Goal: Obtain resource: Obtain resource

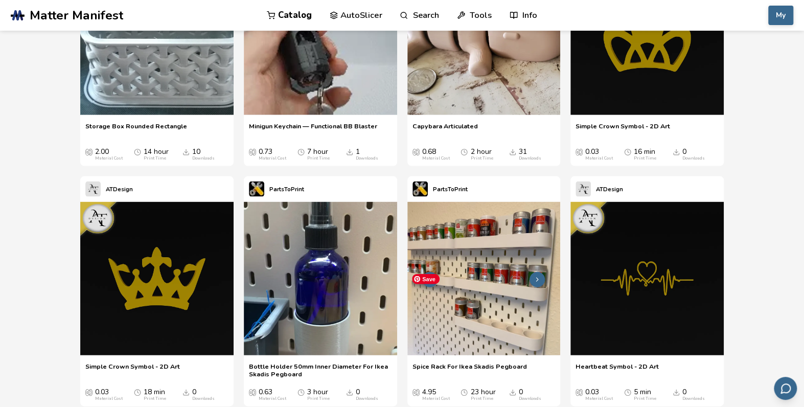
scroll to position [10887, 0]
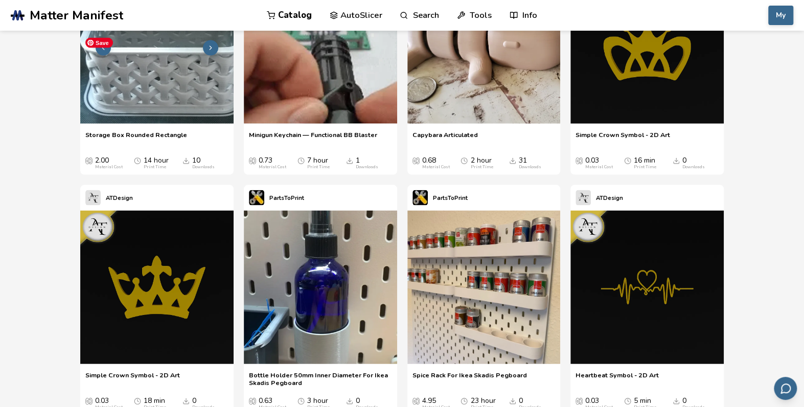
click at [155, 124] on img at bounding box center [156, 46] width 153 height 153
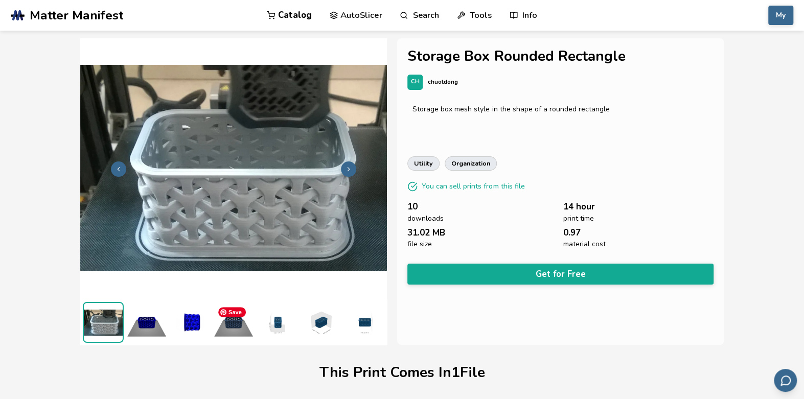
click at [243, 316] on span "Save" at bounding box center [232, 312] width 28 height 10
click at [476, 269] on button "Get for Free" at bounding box center [560, 274] width 306 height 21
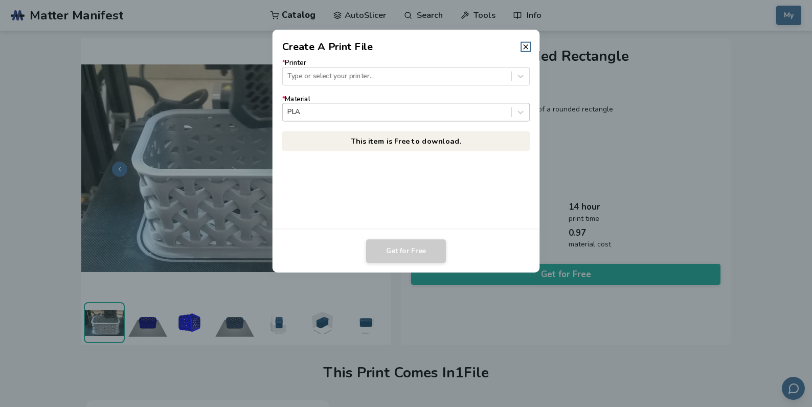
click at [403, 105] on div "PLA" at bounding box center [406, 112] width 248 height 18
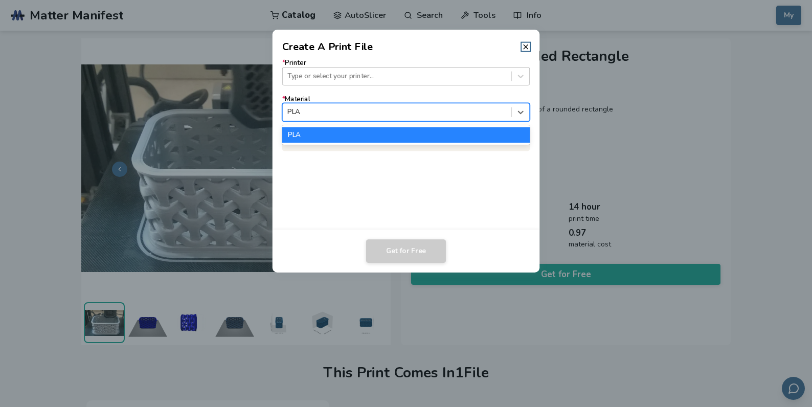
click at [406, 76] on div at bounding box center [396, 76] width 219 height 10
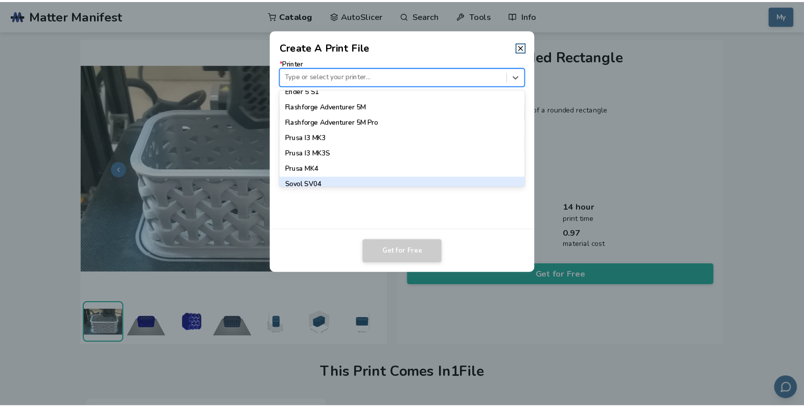
scroll to position [817, 0]
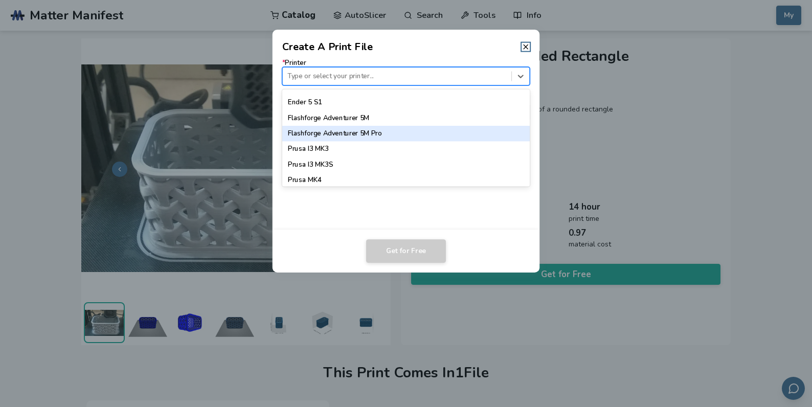
click at [429, 134] on div "Flashforge Adventurer 5M Pro" at bounding box center [406, 133] width 248 height 15
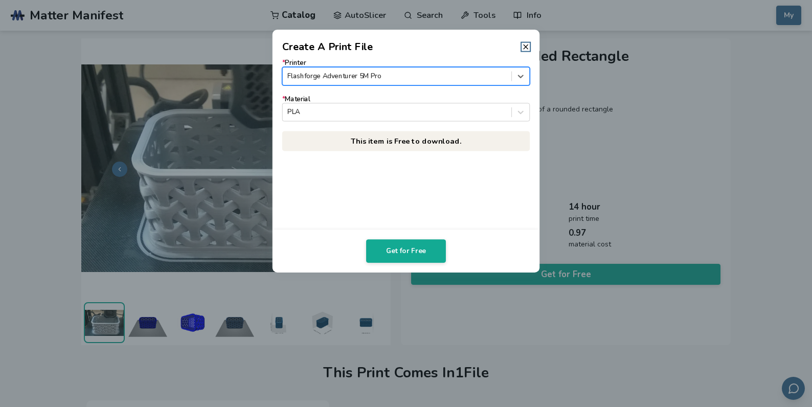
click at [412, 121] on div "PLA" at bounding box center [406, 112] width 248 height 18
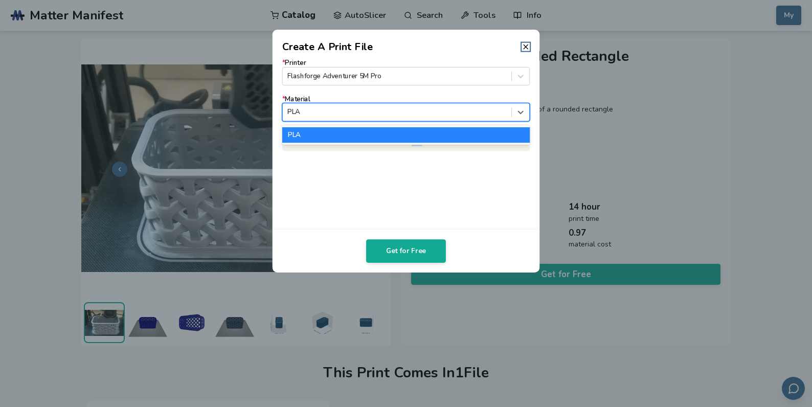
click at [412, 121] on div "* Printer Flashforge Adventurer 5M Pro * Material 1 result available. Use Up an…" at bounding box center [406, 105] width 248 height 92
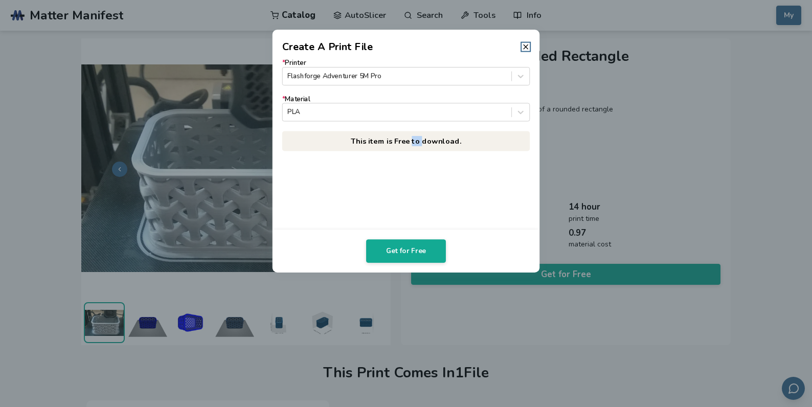
click at [434, 240] on button "Get for Free" at bounding box center [406, 251] width 80 height 24
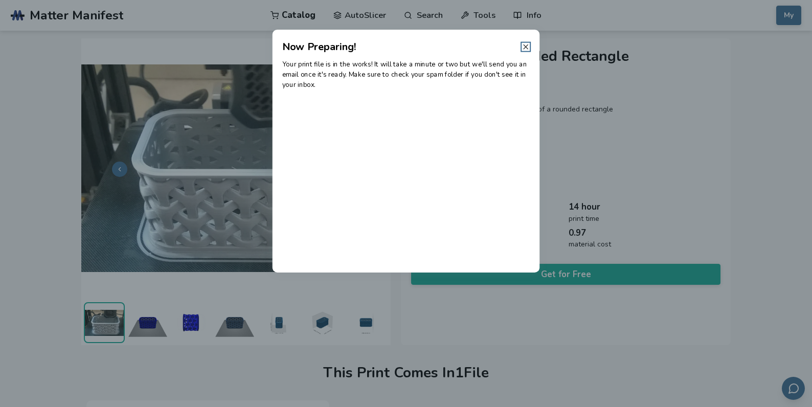
click at [526, 47] on line at bounding box center [525, 47] width 4 height 4
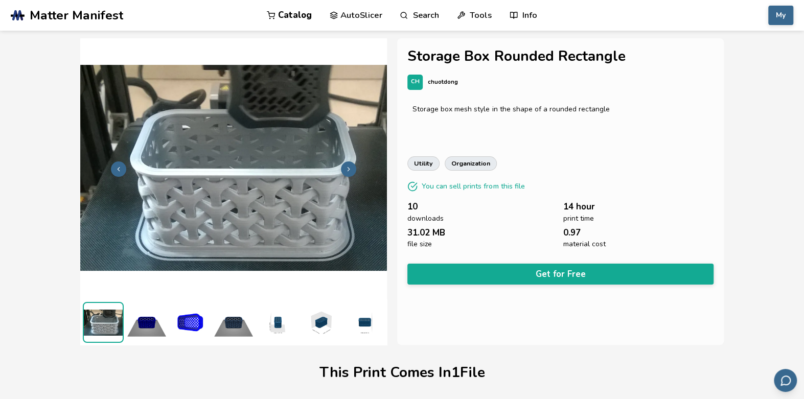
click at [355, 322] on img at bounding box center [363, 322] width 41 height 41
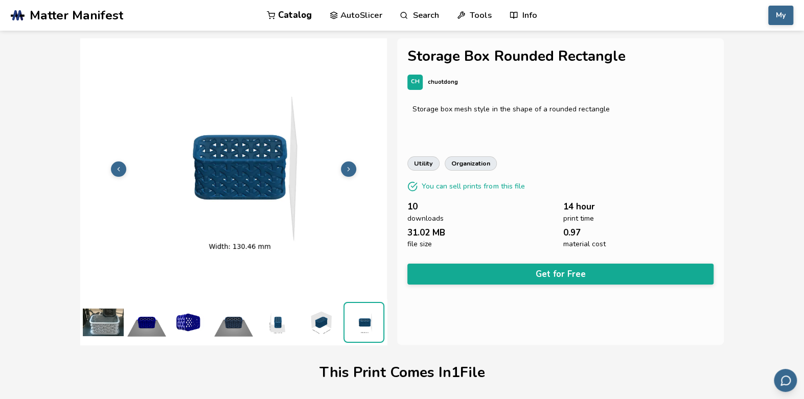
click at [321, 324] on img at bounding box center [320, 322] width 41 height 41
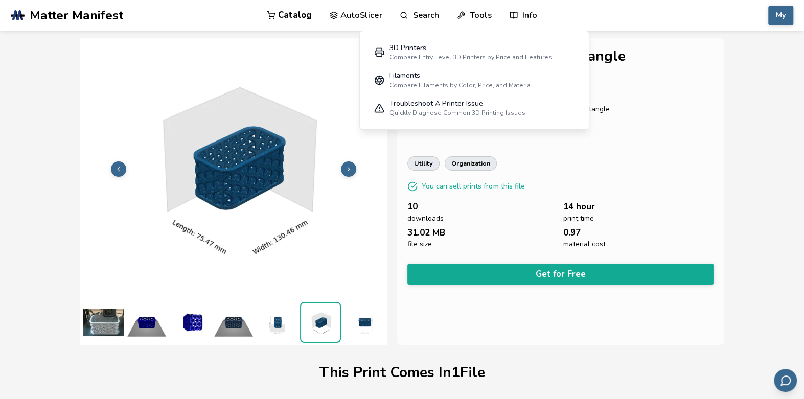
click at [430, 16] on link "Search" at bounding box center [419, 15] width 39 height 31
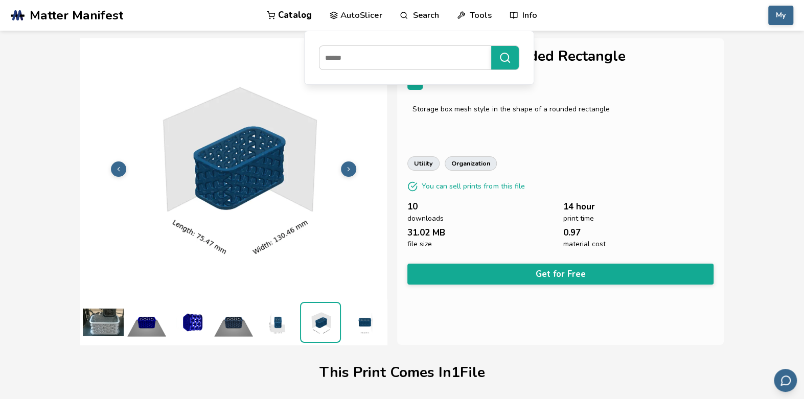
click at [410, 15] on link "Search" at bounding box center [419, 15] width 39 height 31
click at [425, 55] on input at bounding box center [402, 58] width 167 height 18
click at [424, 14] on link "Search" at bounding box center [419, 15] width 39 height 31
click at [417, 21] on link "Search" at bounding box center [419, 15] width 39 height 31
click at [374, 55] on input at bounding box center [402, 58] width 167 height 18
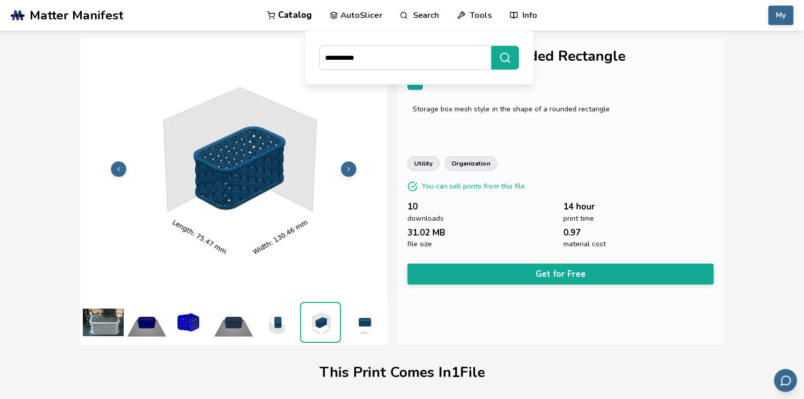
type input "**********"
click at [491, 46] on button "**********" at bounding box center [505, 58] width 28 height 24
click at [403, 66] on input at bounding box center [402, 58] width 167 height 18
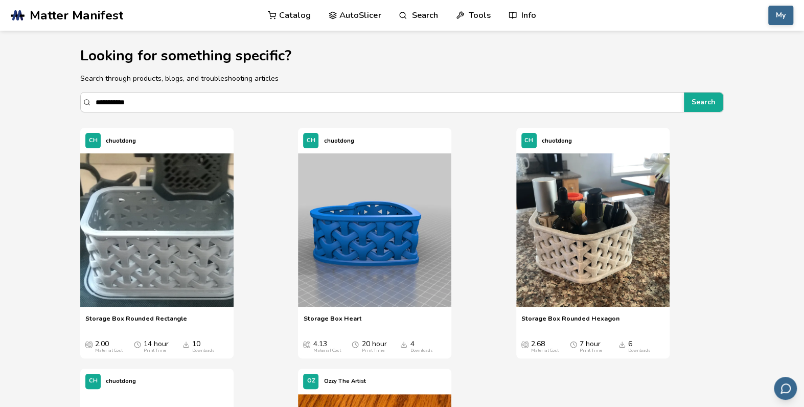
click at [398, 75] on p "Search through products, blogs, and troubleshooting articles" at bounding box center [401, 78] width 643 height 11
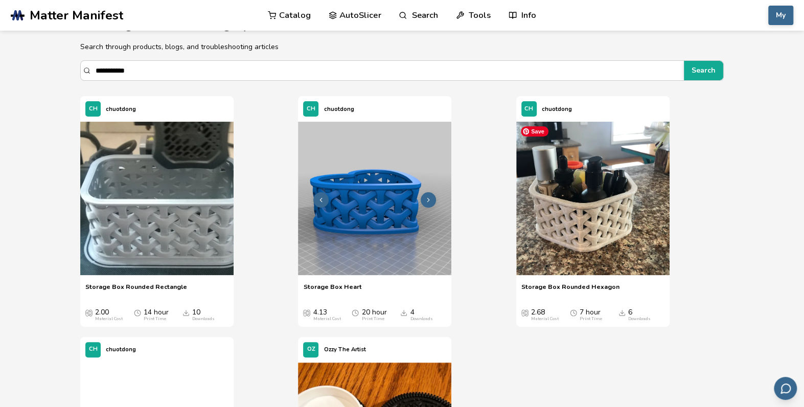
scroll to position [51, 0]
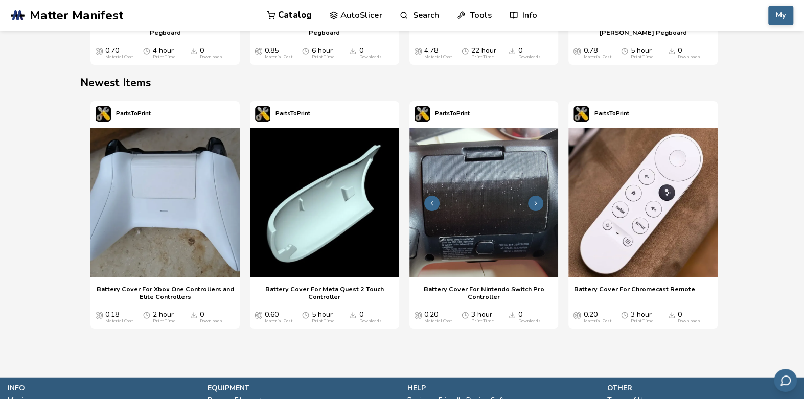
scroll to position [1402, 0]
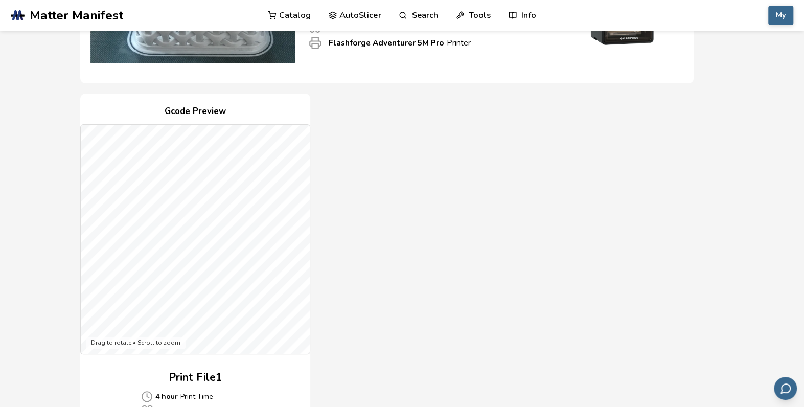
scroll to position [358, 0]
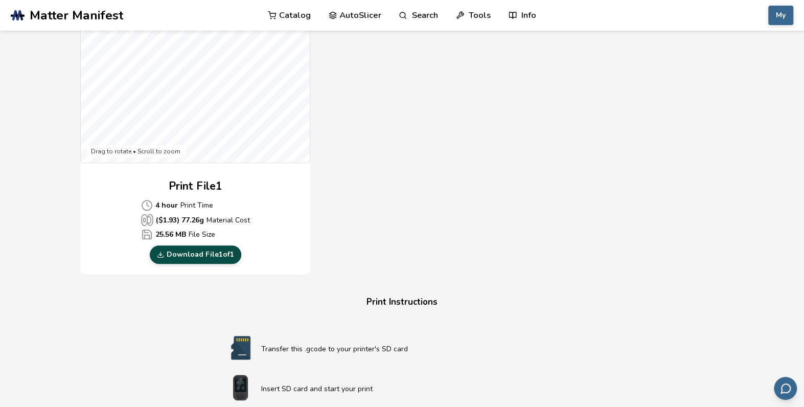
click at [234, 254] on link "Download File 1 of 1" at bounding box center [195, 254] width 91 height 18
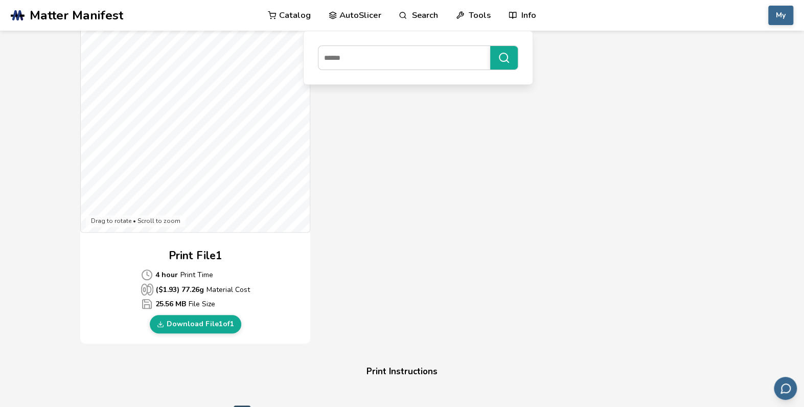
scroll to position [256, 0]
